Goal: Task Accomplishment & Management: Use online tool/utility

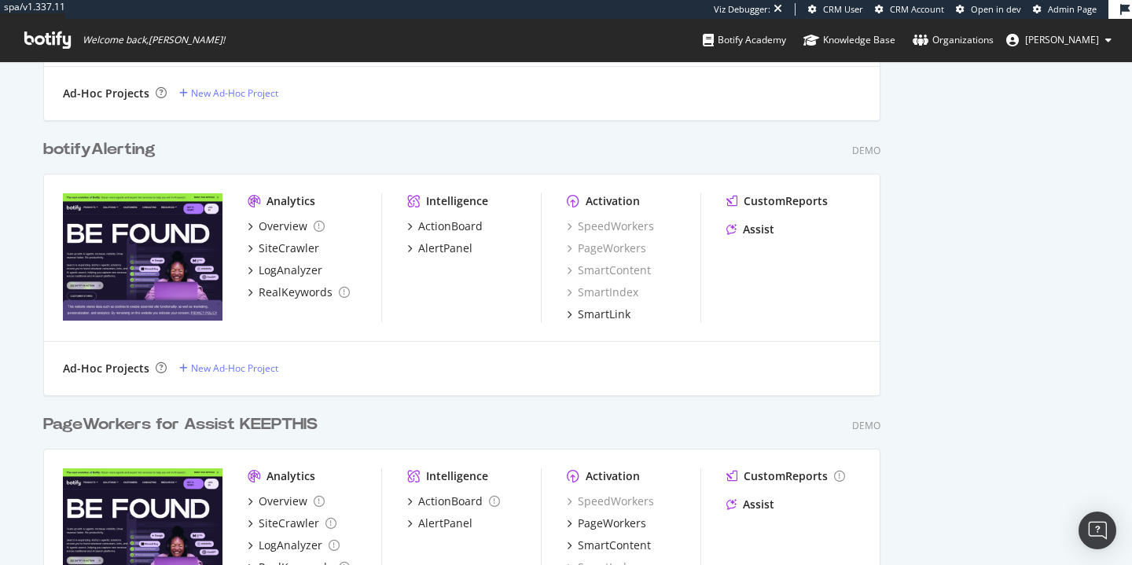
scroll to position [1251, 0]
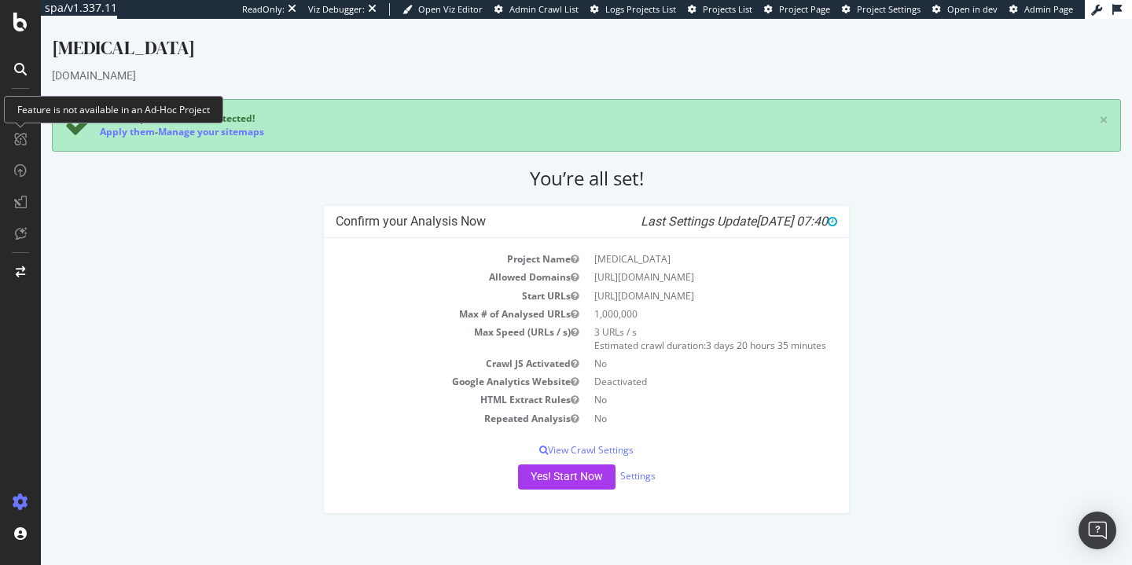
drag, startPoint x: 712, startPoint y: 276, endPoint x: 594, endPoint y: 277, distance: 118.0
click at [594, 277] on td "https://www.bark.com" at bounding box center [712, 277] width 251 height 18
copy td "https://www.bark.com"
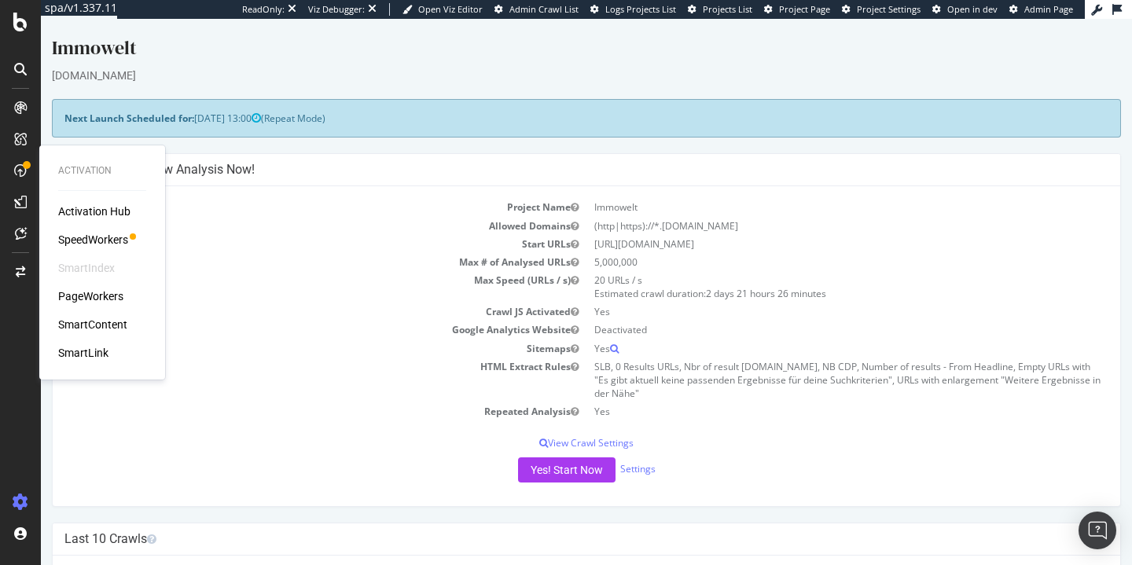
click at [100, 285] on div "Activation Hub SpeedWorkers SmartIndex PageWorkers SmartContent SmartLink" at bounding box center [102, 282] width 88 height 157
click at [99, 286] on div "Activation Hub SpeedWorkers SmartIndex PageWorkers SmartContent SmartLink" at bounding box center [102, 282] width 88 height 157
click at [97, 291] on div "PageWorkers" at bounding box center [90, 297] width 65 height 16
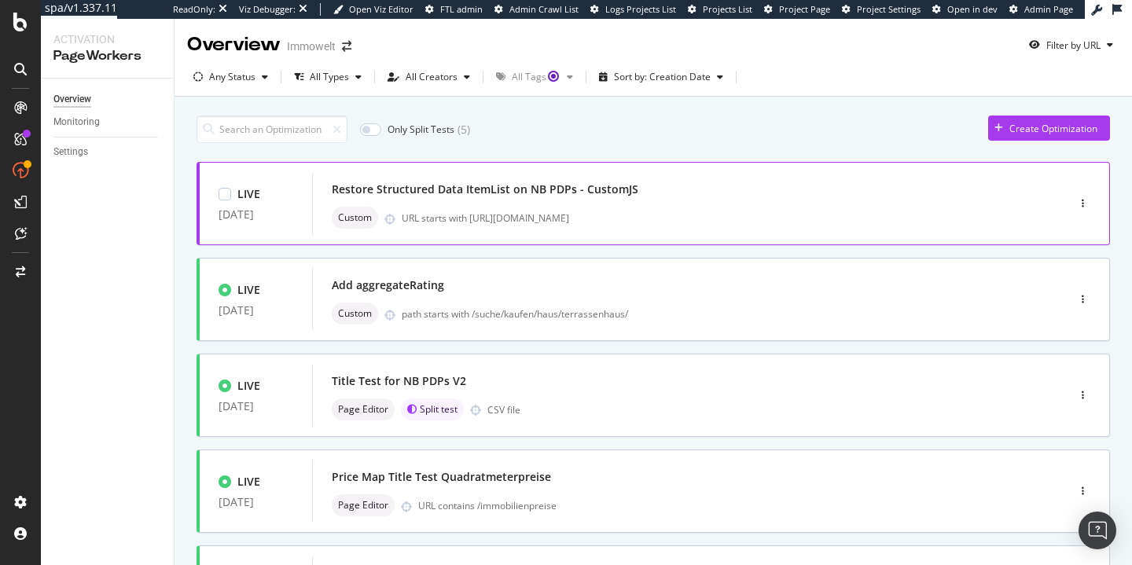
scroll to position [645, 0]
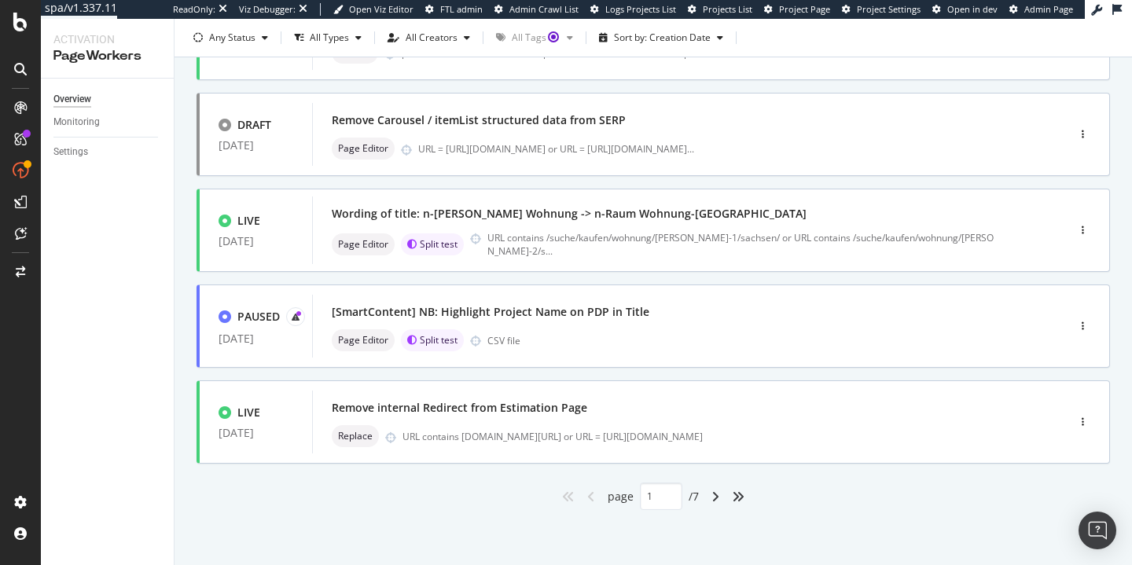
click at [705, 492] on div "angle-right" at bounding box center [715, 496] width 20 height 25
type input "2"
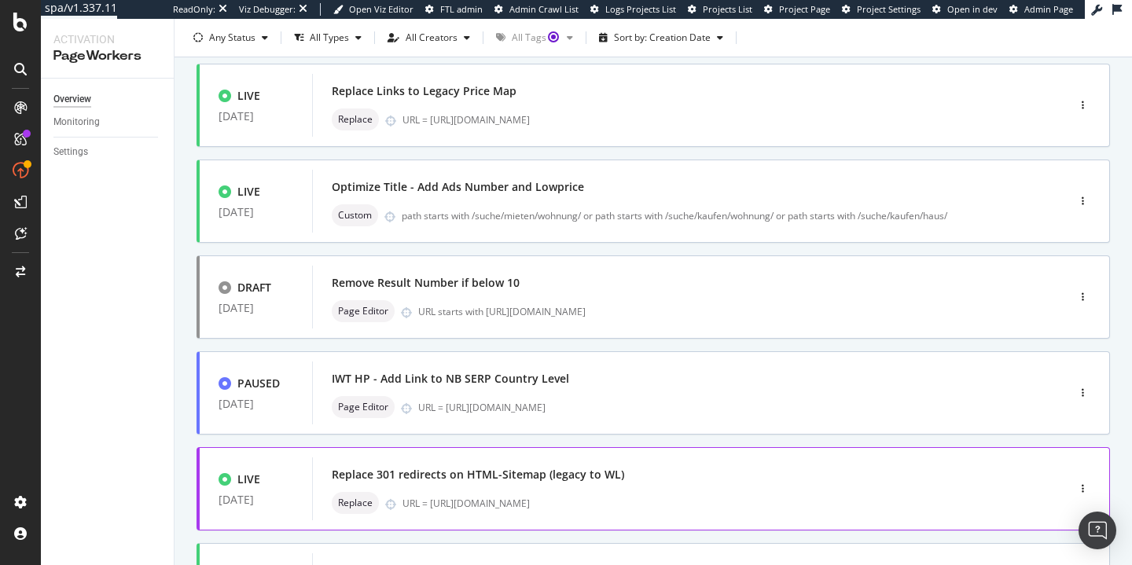
click at [709, 496] on div "LIVE [DATE] Remove Links to Legacy Price Map from Seeker SERPs Replace URL = [U…" at bounding box center [654, 464] width 914 height 993
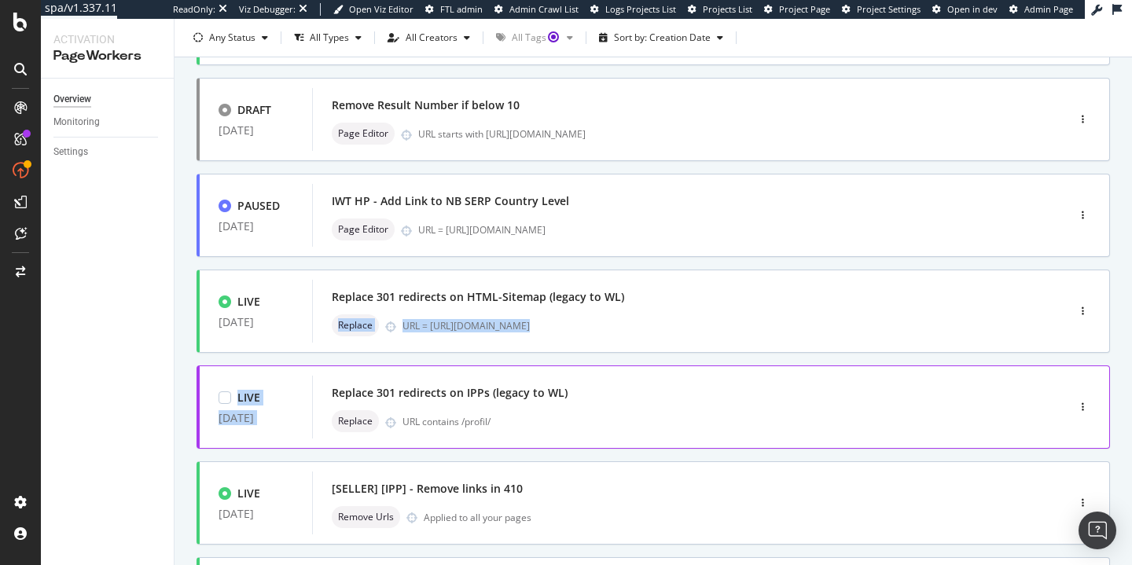
scroll to position [202, 0]
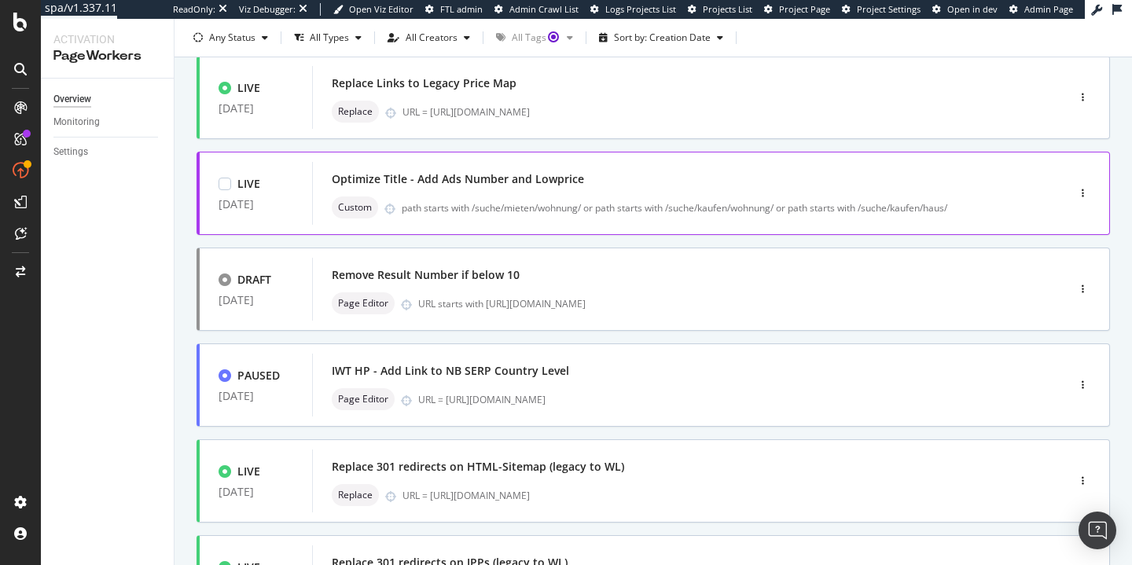
click at [503, 193] on div "Optimize Title - Add Ads Number and Lowprice Custom path starts with /suche/mie…" at bounding box center [666, 193] width 668 height 50
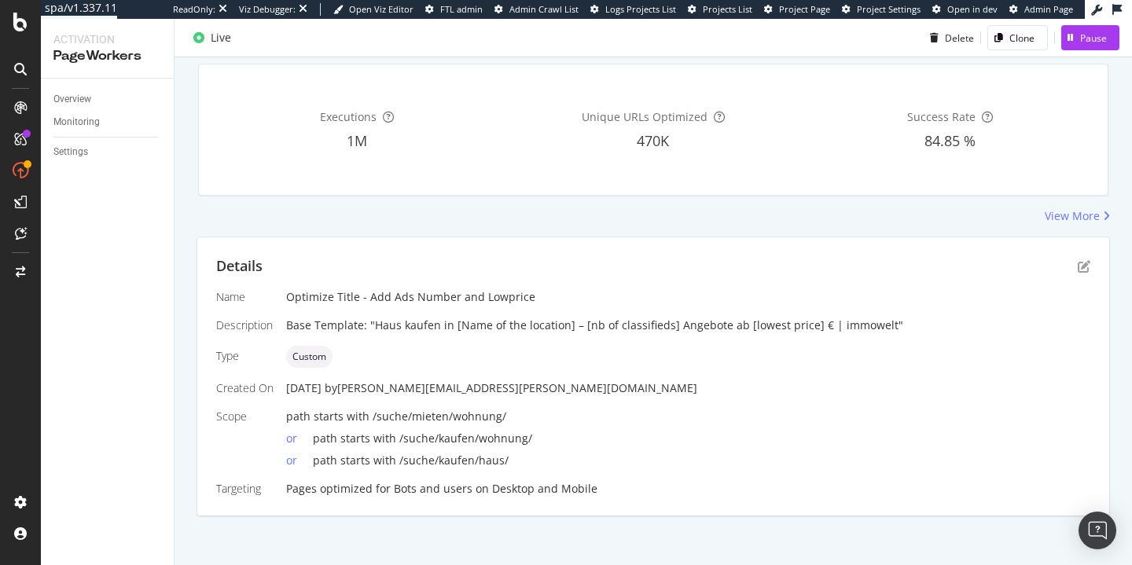
scroll to position [140, 0]
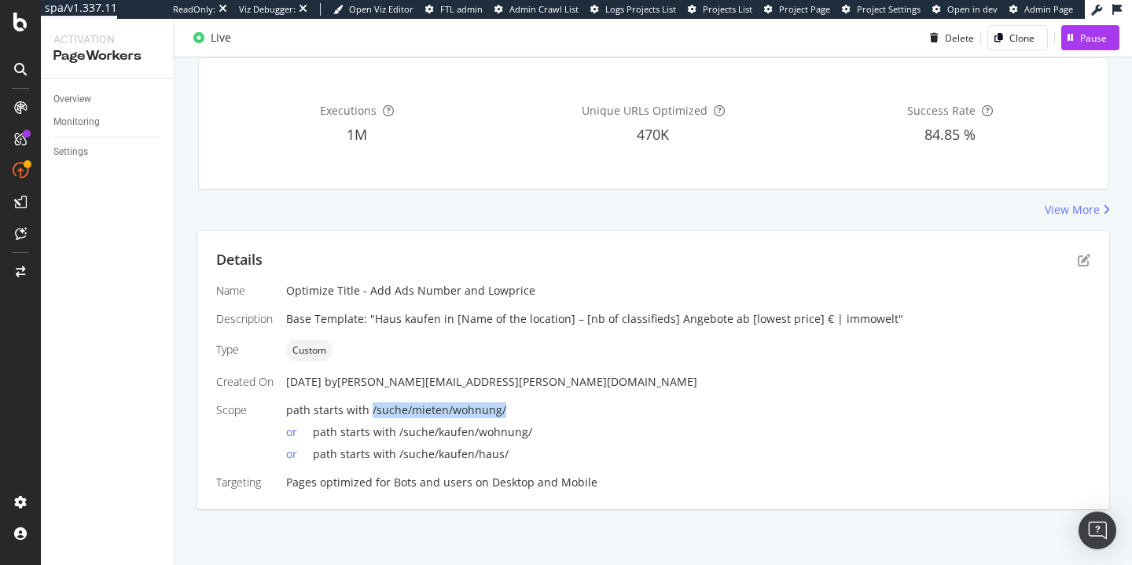
drag, startPoint x: 370, startPoint y: 413, endPoint x: 560, endPoint y: 411, distance: 190.3
click at [560, 411] on div "path starts with /suche/mieten/wohnung/" at bounding box center [688, 411] width 804 height 16
copy span "/suche/mieten/wohnung/"
click at [429, 460] on span "path starts with /suche/kaufen/haus/" at bounding box center [411, 454] width 196 height 15
drag, startPoint x: 503, startPoint y: 405, endPoint x: 367, endPoint y: 413, distance: 136.3
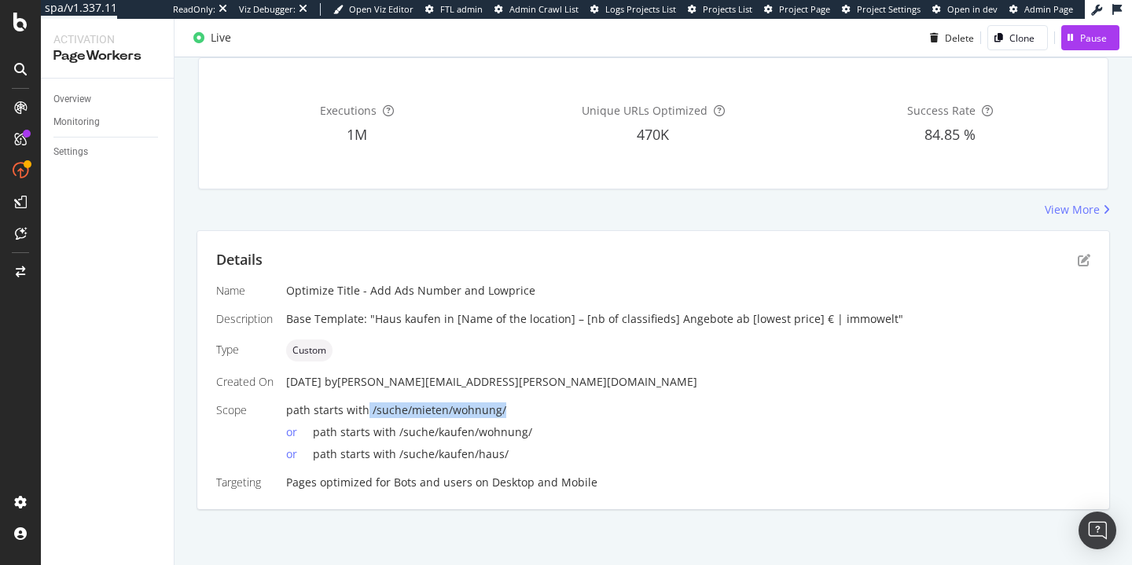
click at [367, 413] on div "path starts with /suche/mieten/wohnung/" at bounding box center [688, 411] width 804 height 16
copy span "/suche/mieten/wohnung/"
drag, startPoint x: 450, startPoint y: 451, endPoint x: 394, endPoint y: 450, distance: 55.8
click at [394, 450] on div "or path starts with /suche/kaufen/haus/" at bounding box center [688, 451] width 804 height 22
copy span "/suche/kaufen/haus/"
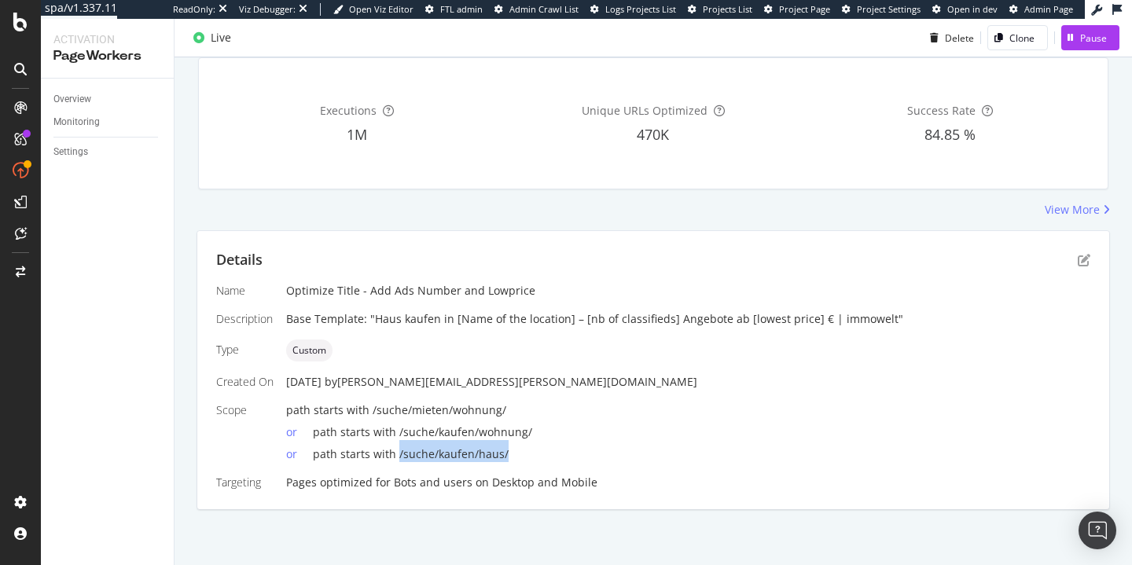
scroll to position [0, 0]
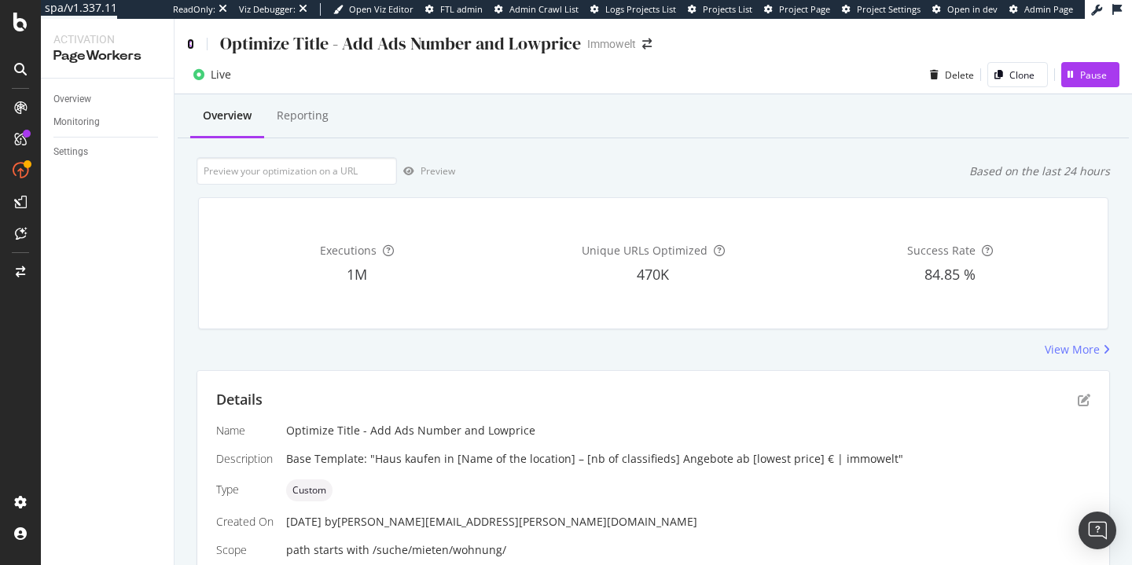
click at [192, 46] on icon at bounding box center [190, 44] width 7 height 11
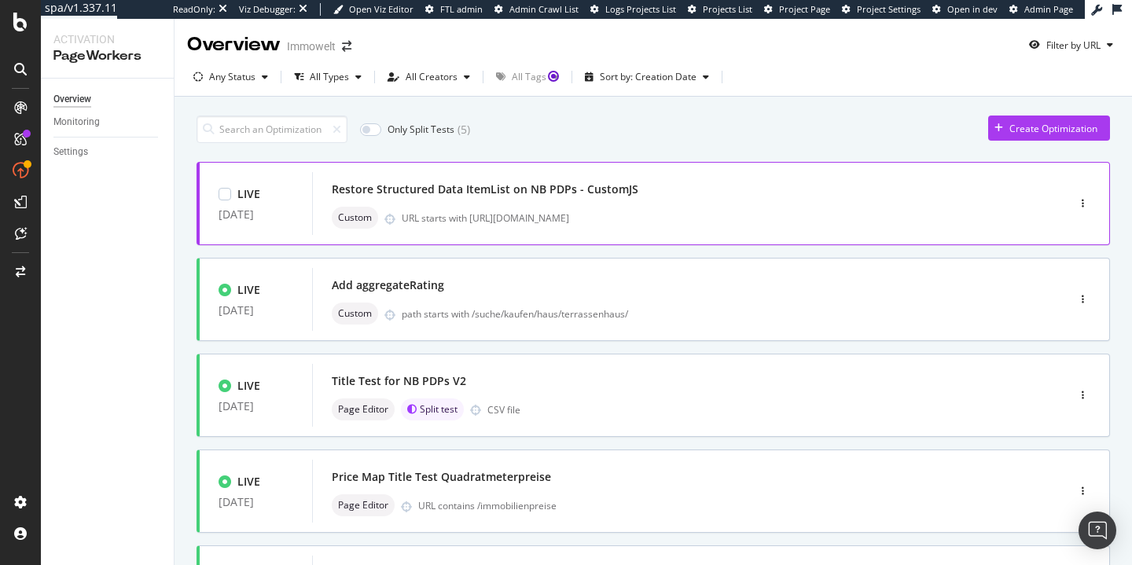
scroll to position [645, 0]
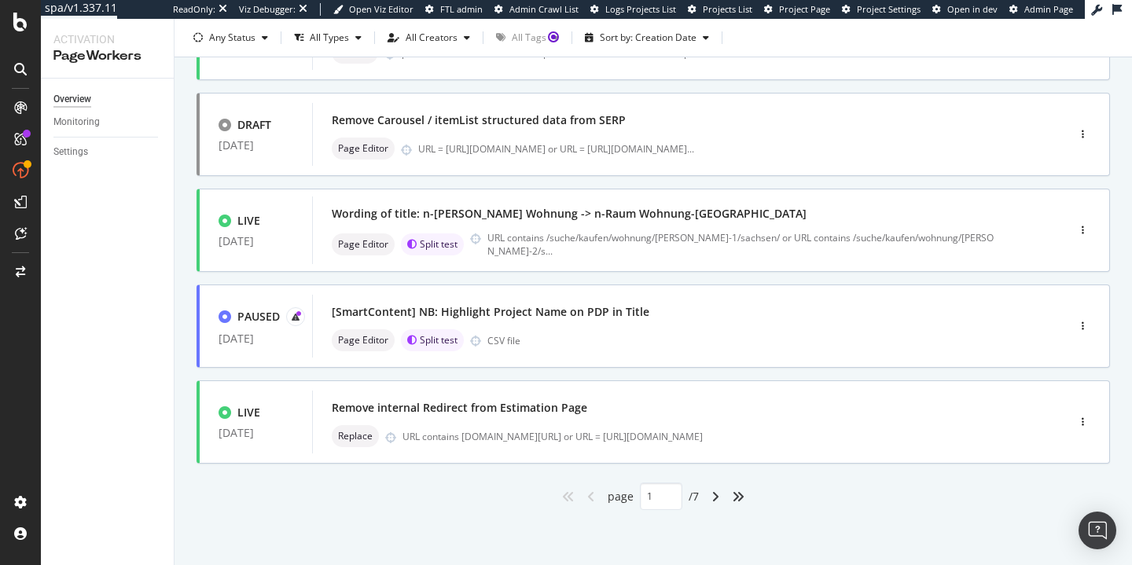
click at [705, 495] on div "angle-right" at bounding box center [715, 496] width 20 height 25
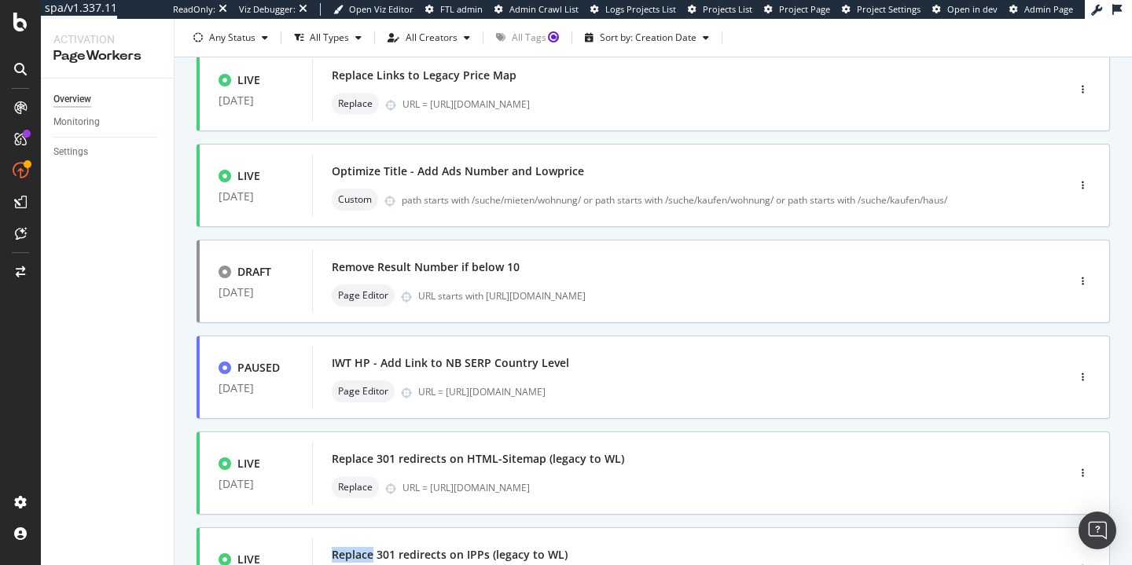
click at [702, 495] on div "LIVE [DATE] Remove Links to Legacy Price Map from Seeker SERPs Replace URL = [U…" at bounding box center [654, 448] width 914 height 993
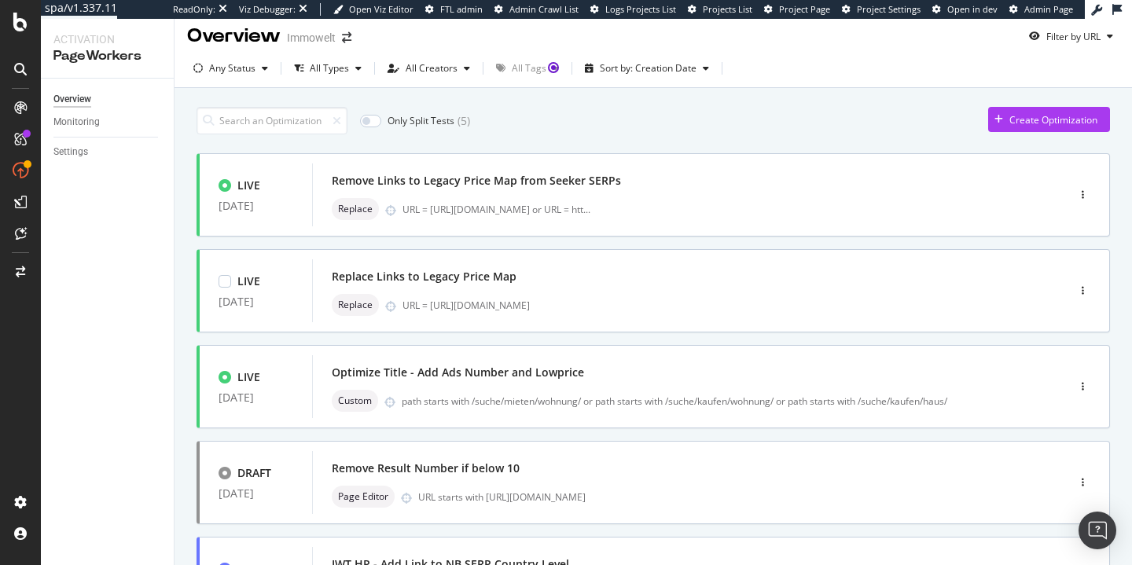
scroll to position [0, 0]
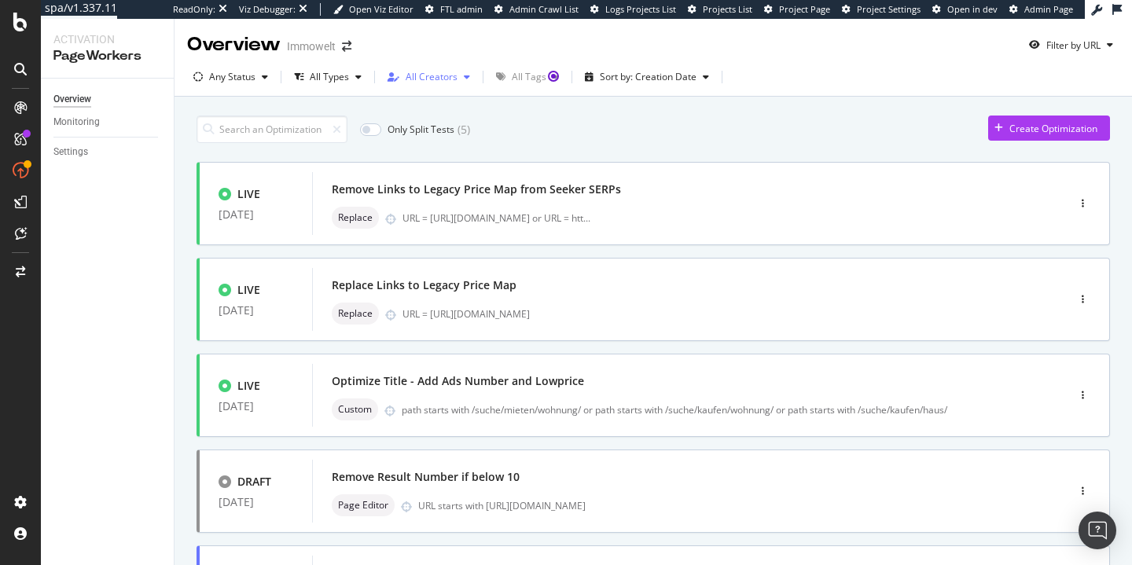
click at [433, 72] on div "All Creators" at bounding box center [432, 76] width 52 height 9
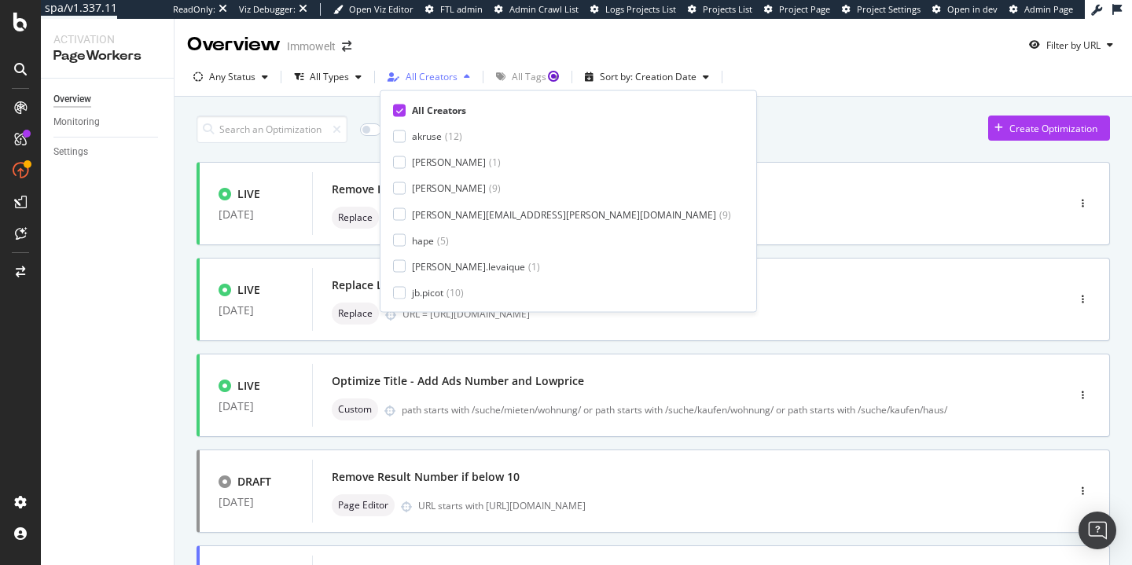
click at [430, 76] on div "All Creators" at bounding box center [432, 76] width 52 height 9
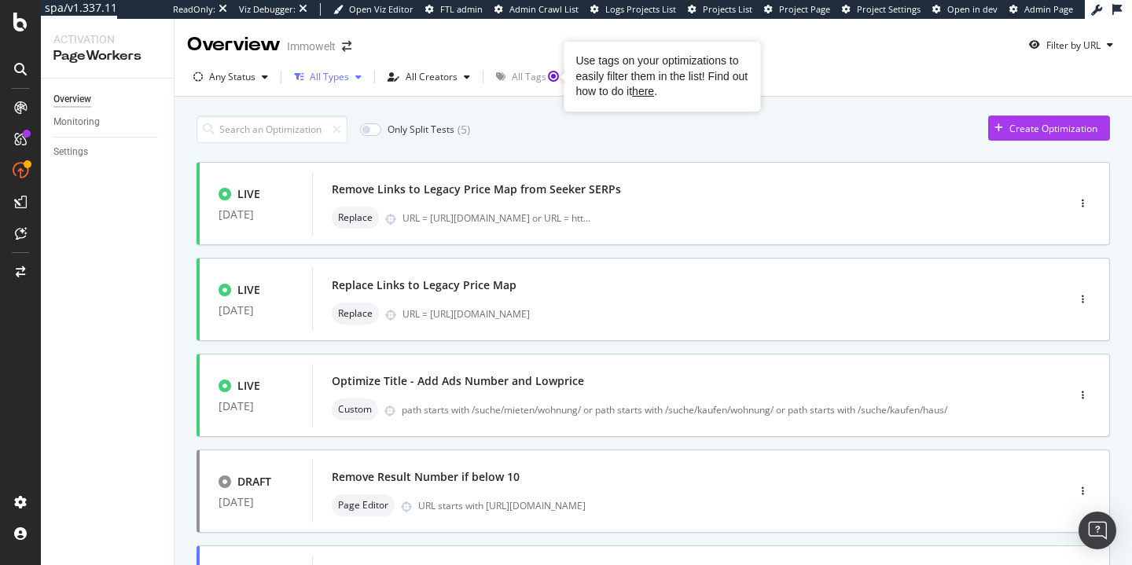
click at [352, 75] on div "button" at bounding box center [358, 76] width 19 height 9
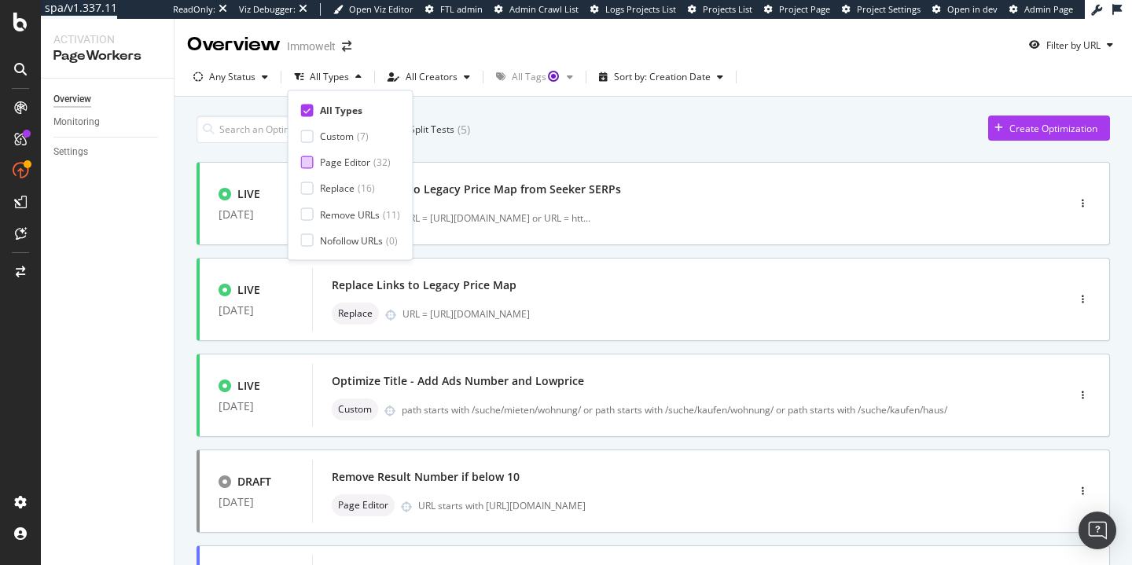
click at [347, 156] on div "Page Editor" at bounding box center [345, 162] width 50 height 13
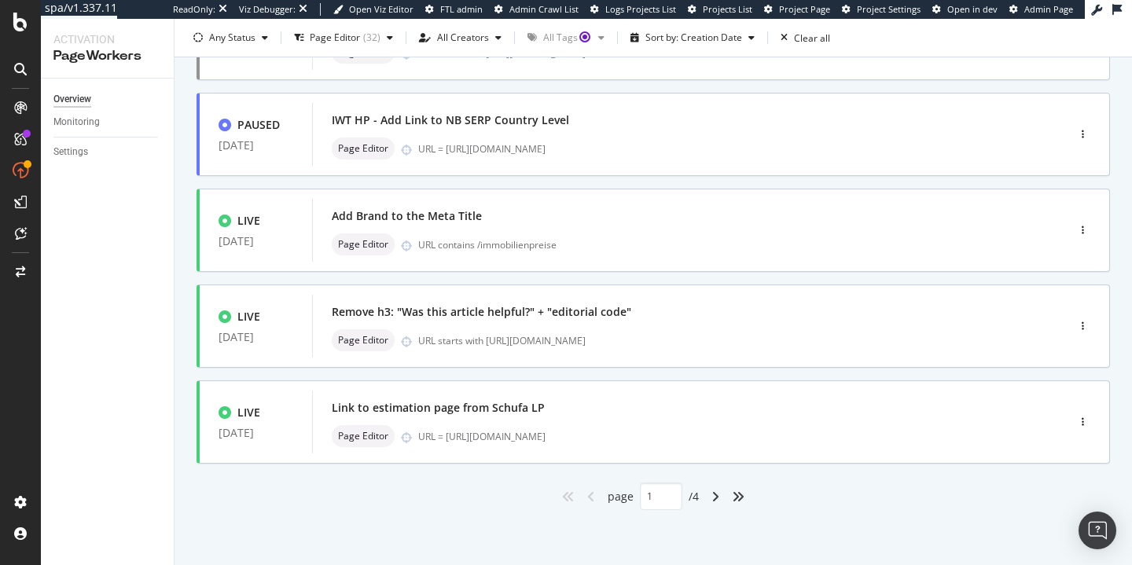
click at [715, 501] on div "angle-right" at bounding box center [715, 496] width 20 height 25
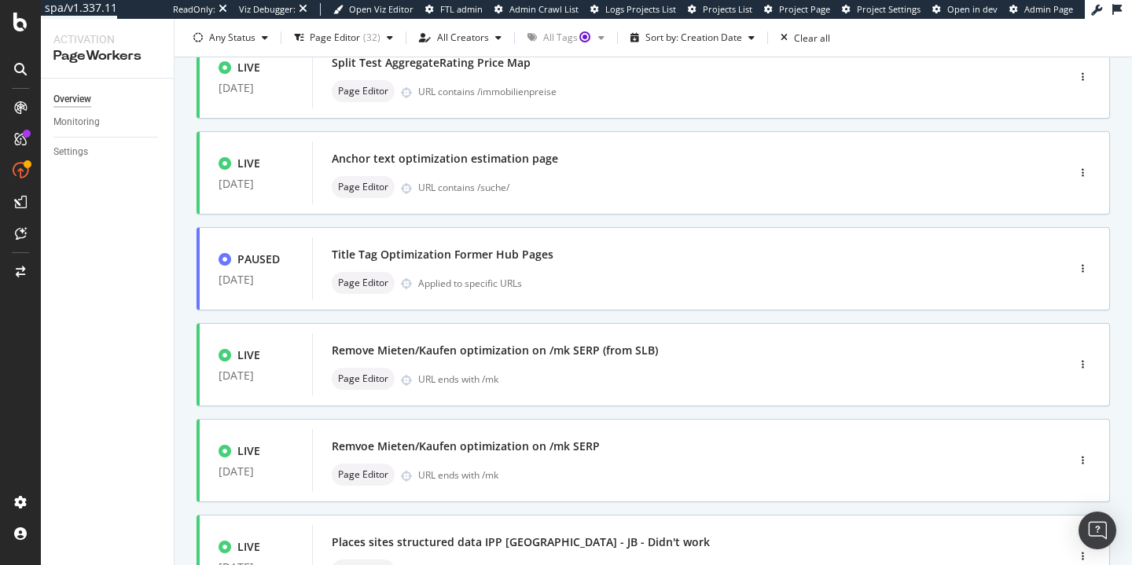
scroll to position [645, 0]
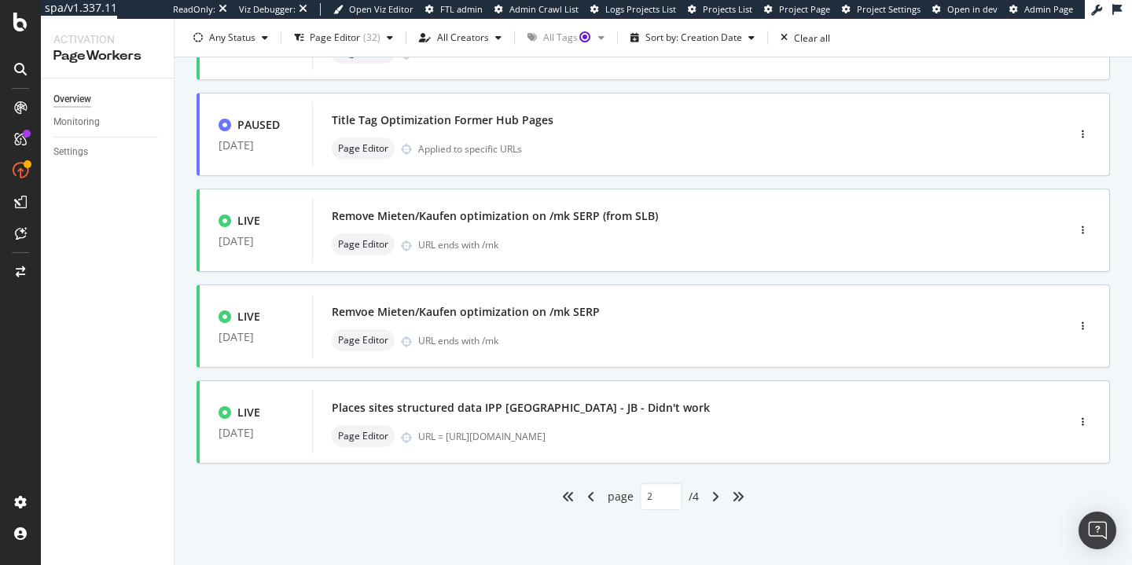
click at [726, 491] on div "angles-right" at bounding box center [738, 496] width 25 height 25
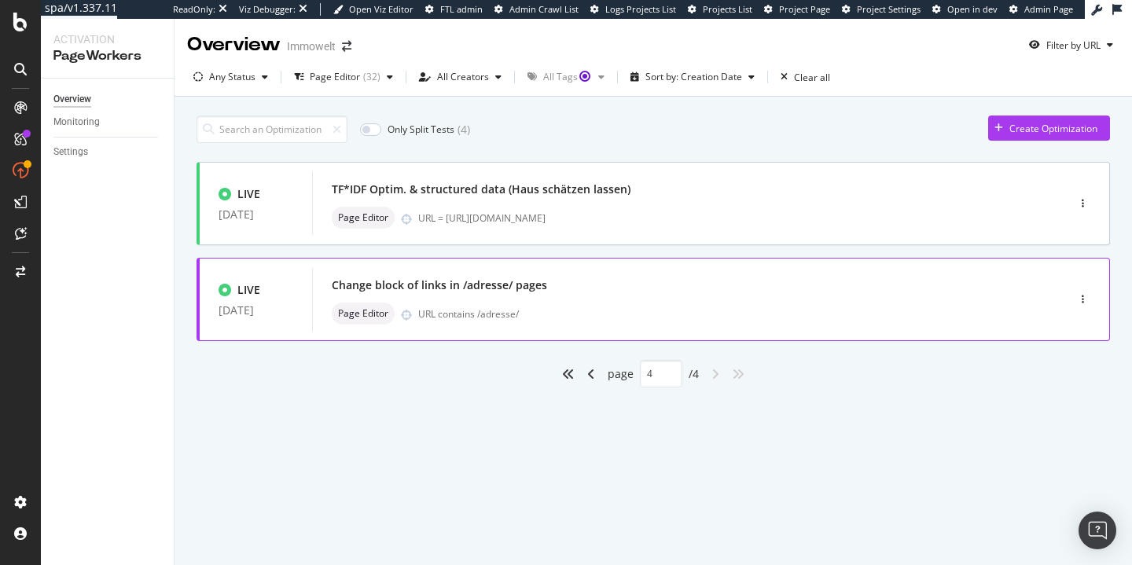
scroll to position [0, 0]
click at [591, 377] on icon "angle-left" at bounding box center [591, 374] width 8 height 13
type input "3"
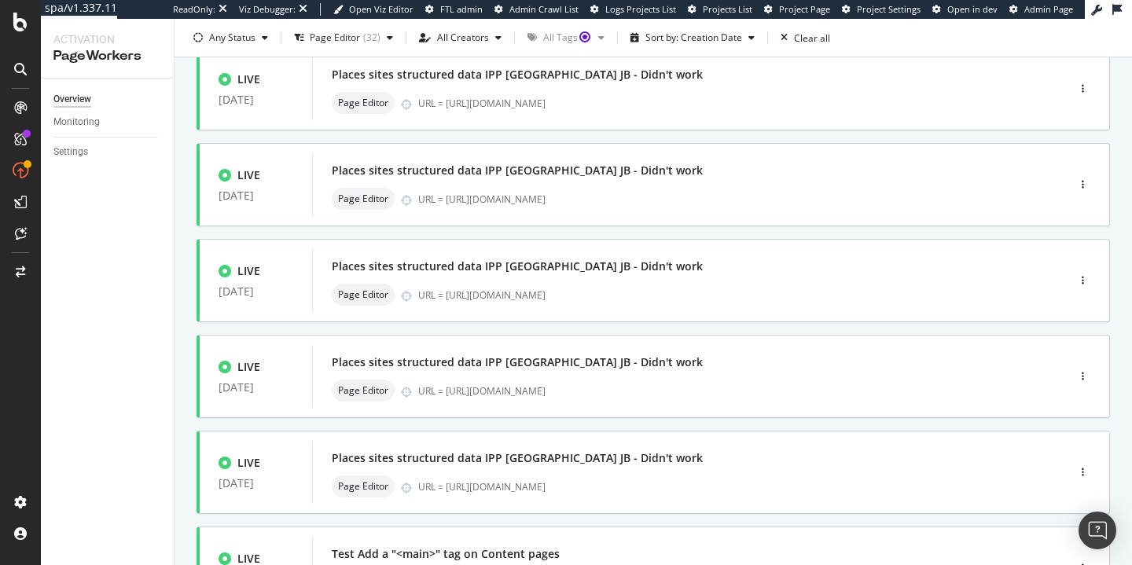
scroll to position [645, 0]
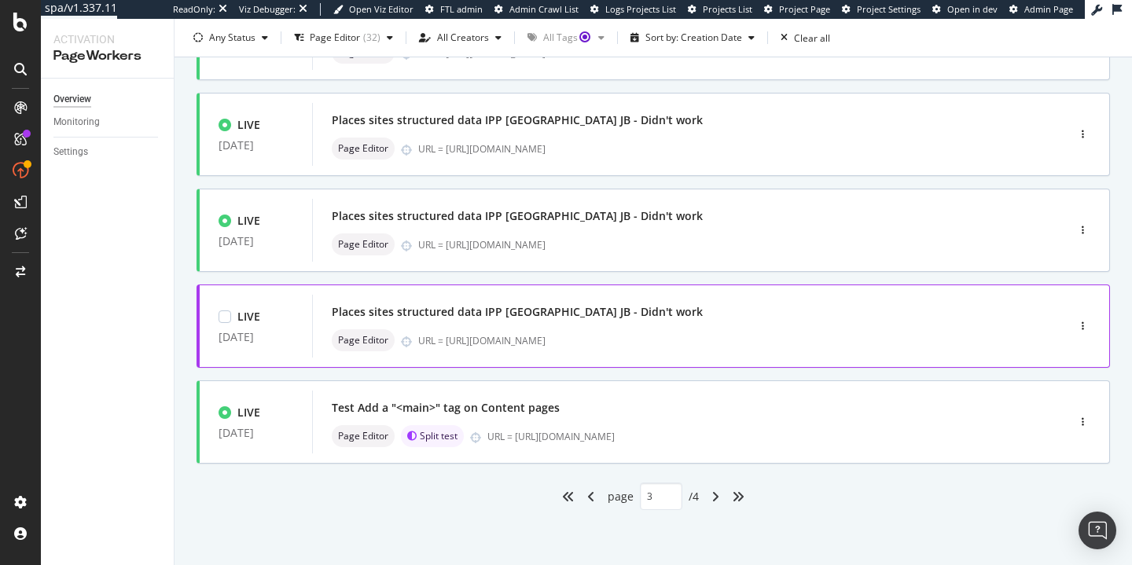
click at [586, 315] on div "Places sites structured data IPP [GEOGRAPHIC_DATA] JB - Didn't work" at bounding box center [517, 312] width 371 height 16
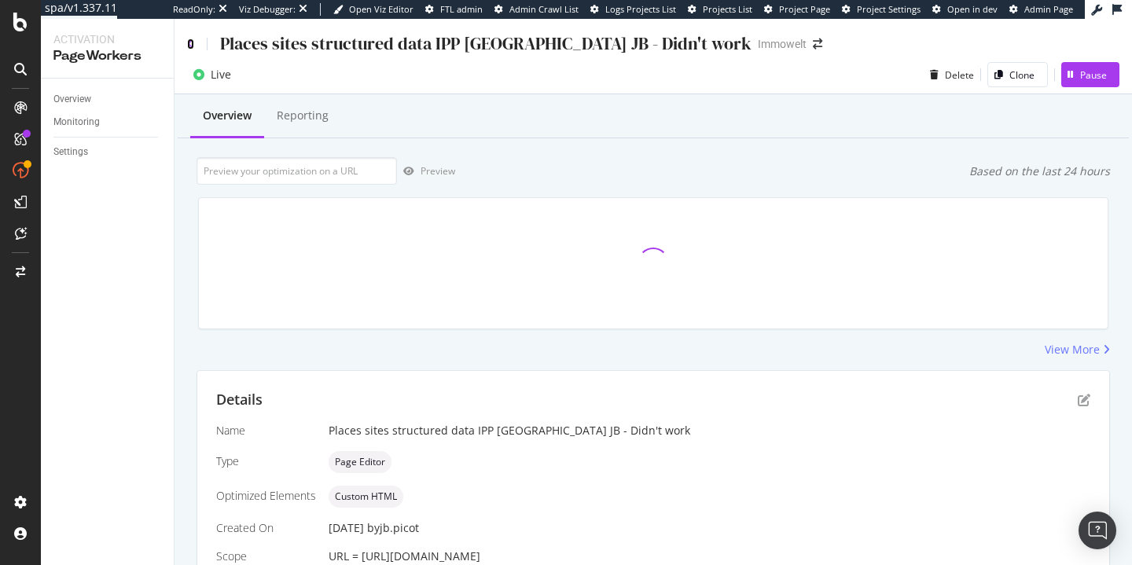
click at [193, 46] on icon at bounding box center [190, 44] width 7 height 11
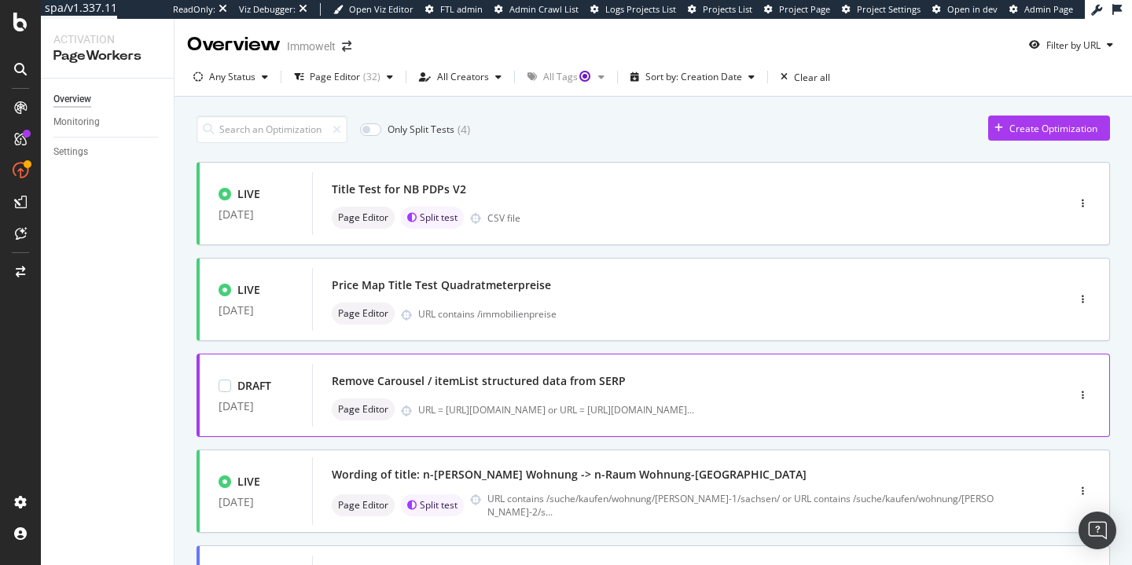
scroll to position [645, 0]
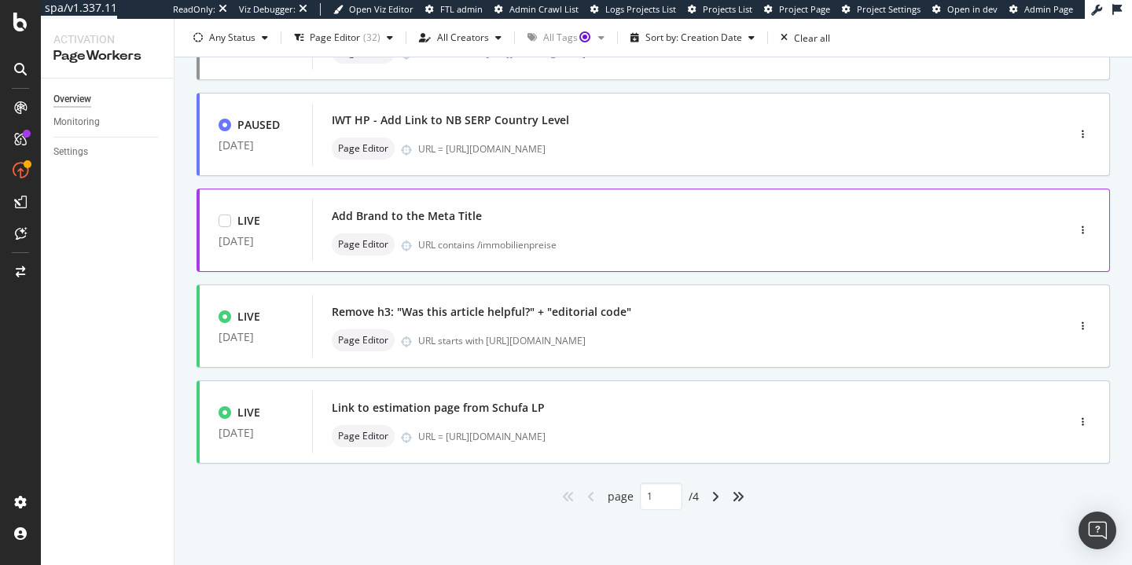
click at [642, 246] on div "URL contains /immobilienpreise" at bounding box center [709, 244] width 582 height 13
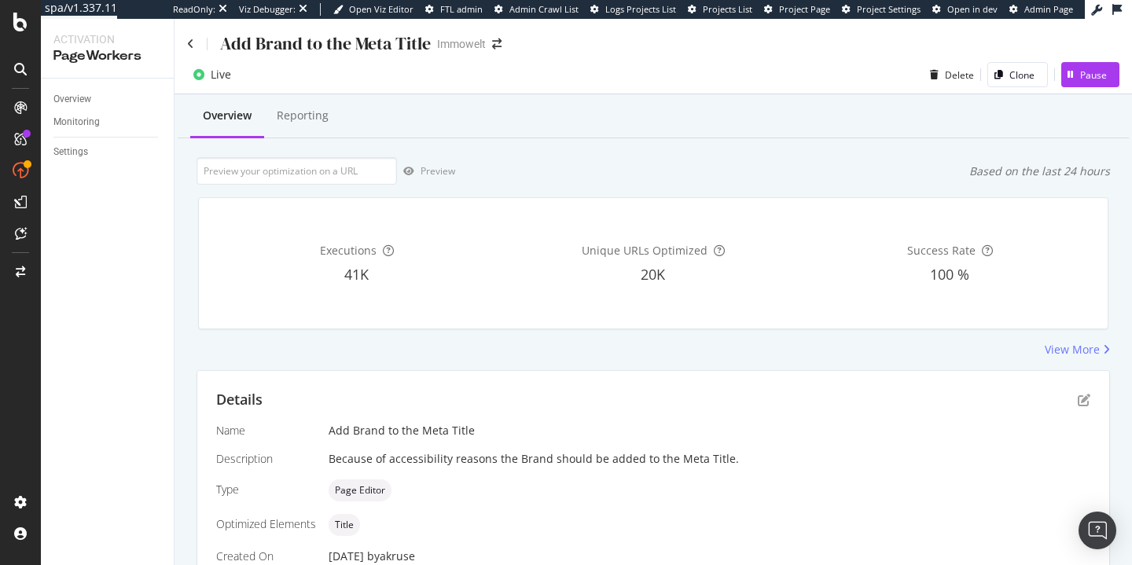
scroll to position [131, 0]
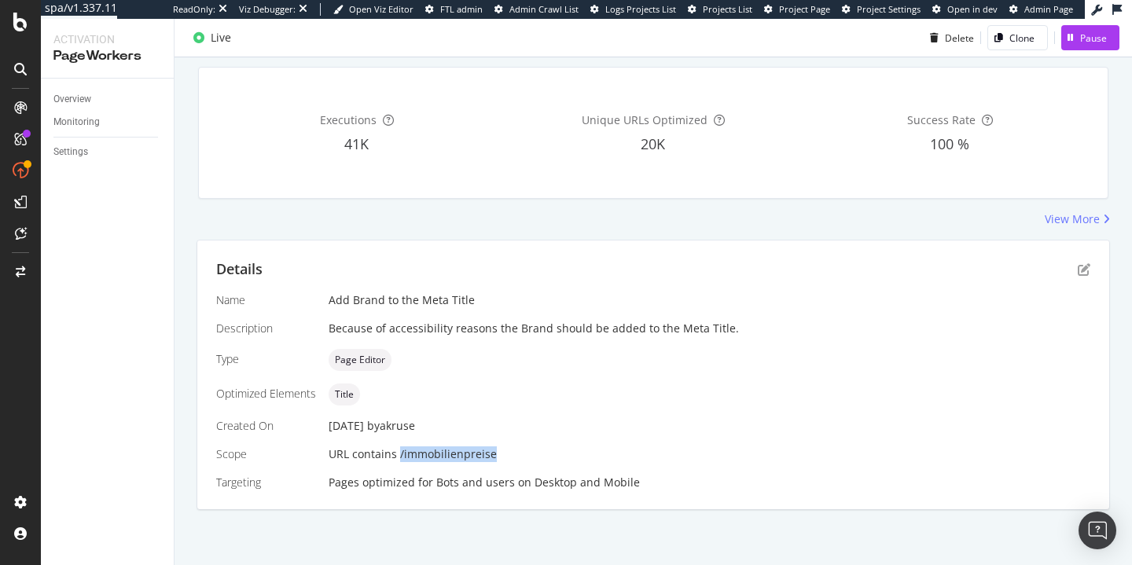
drag, startPoint x: 398, startPoint y: 452, endPoint x: 518, endPoint y: 453, distance: 120.3
click at [518, 453] on div "URL contains /immobilienpreise" at bounding box center [710, 455] width 762 height 16
copy span "/immobilienpreise"
click at [1065, 273] on div "Details" at bounding box center [653, 270] width 874 height 20
click at [1078, 270] on icon "pen-to-square" at bounding box center [1084, 269] width 13 height 13
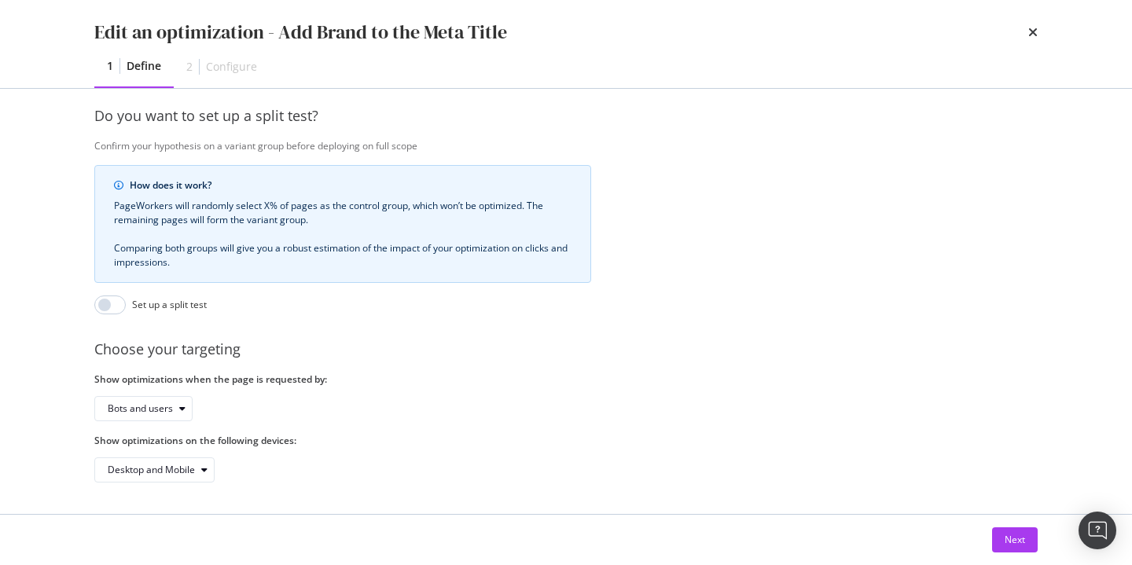
scroll to position [525, 0]
drag, startPoint x: 1027, startPoint y: 528, endPoint x: 988, endPoint y: 516, distance: 41.3
click at [1025, 528] on button "Next" at bounding box center [1015, 540] width 46 height 25
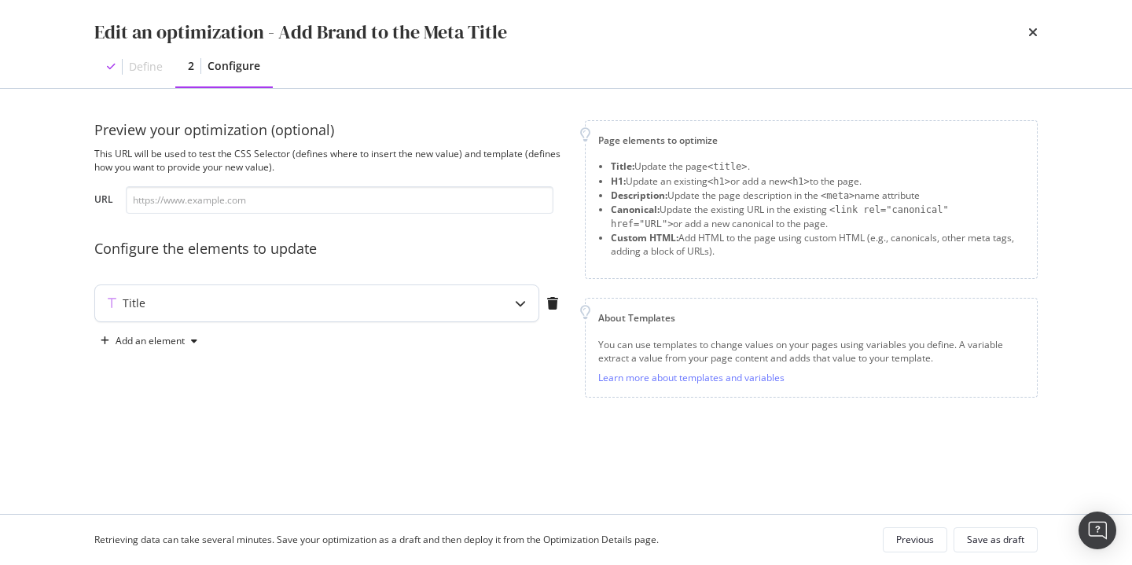
click at [378, 307] on div "Title" at bounding box center [285, 304] width 381 height 16
